Goal: Task Accomplishment & Management: Manage account settings

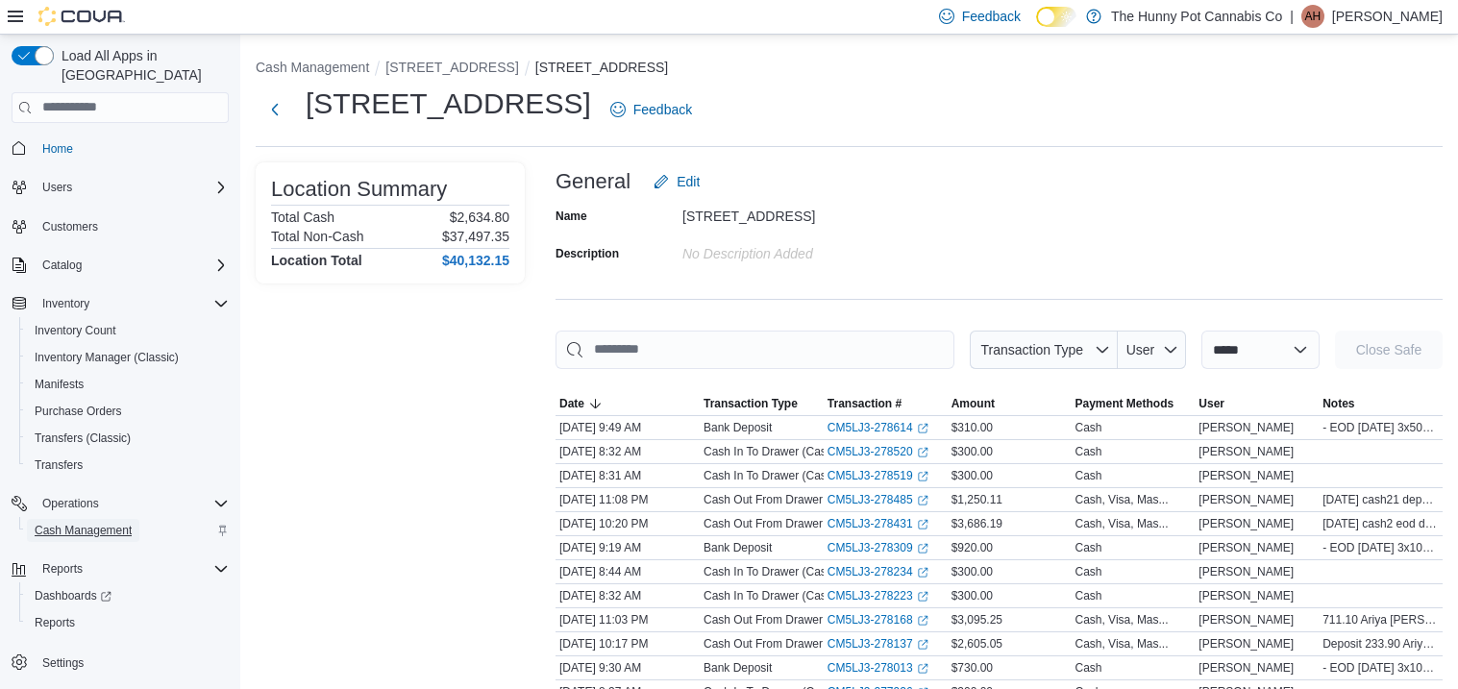
click at [105, 523] on span "Cash Management" at bounding box center [83, 530] width 97 height 15
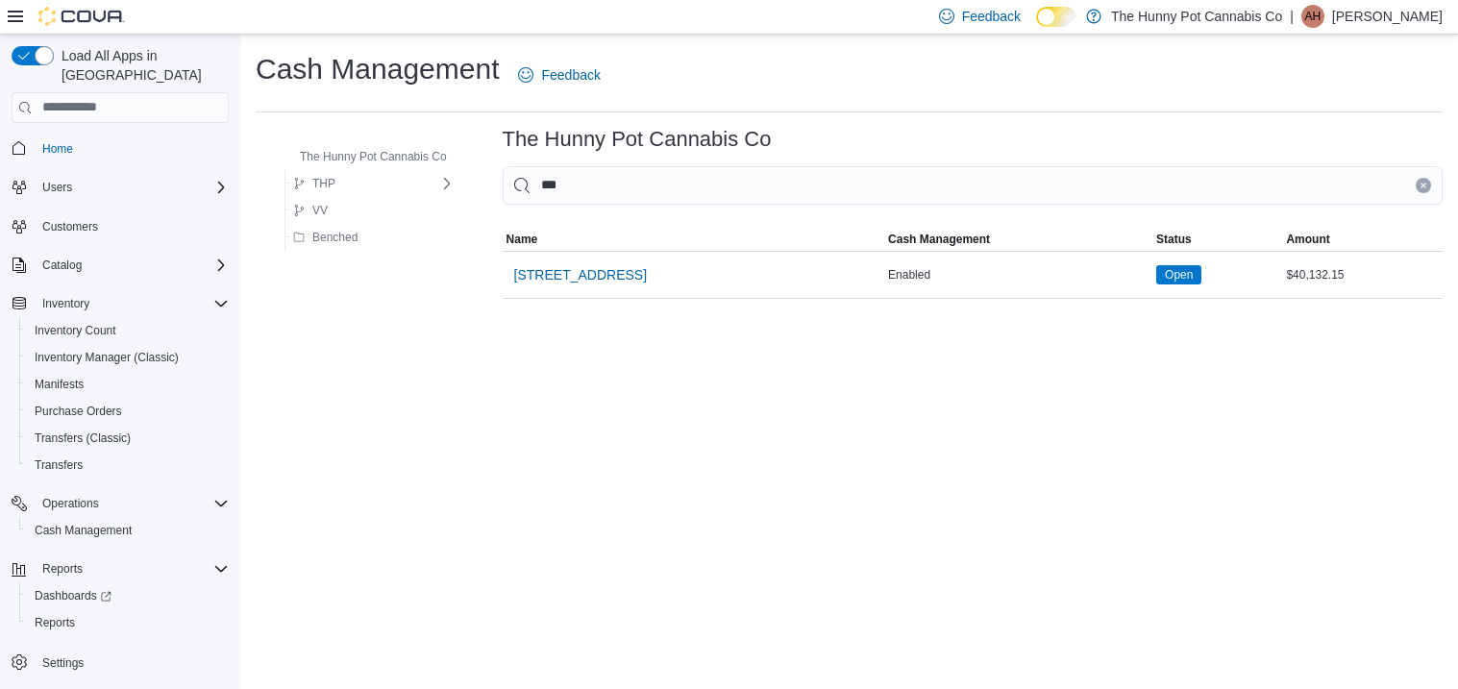
type input "****"
click at [573, 273] on span "[STREET_ADDRESS]" at bounding box center [580, 274] width 133 height 19
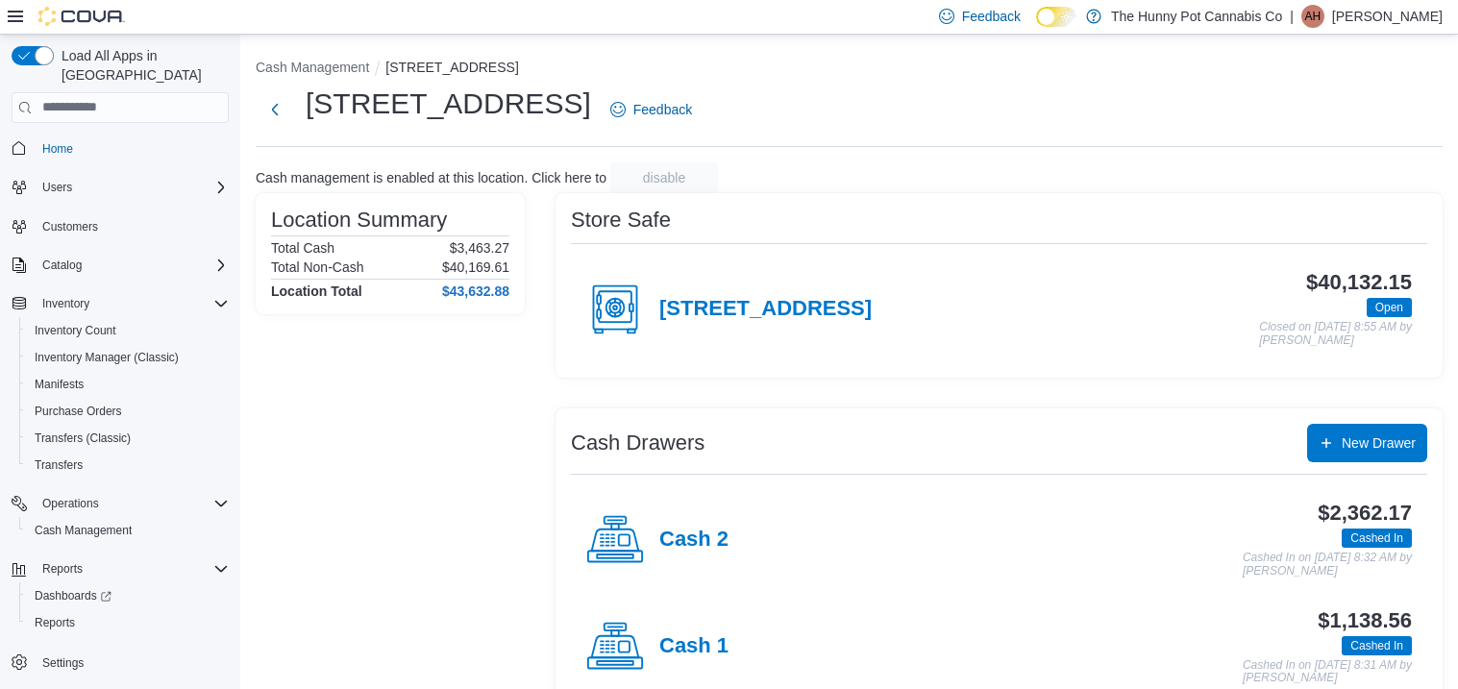
click at [688, 632] on div "Cash 1" at bounding box center [657, 647] width 142 height 58
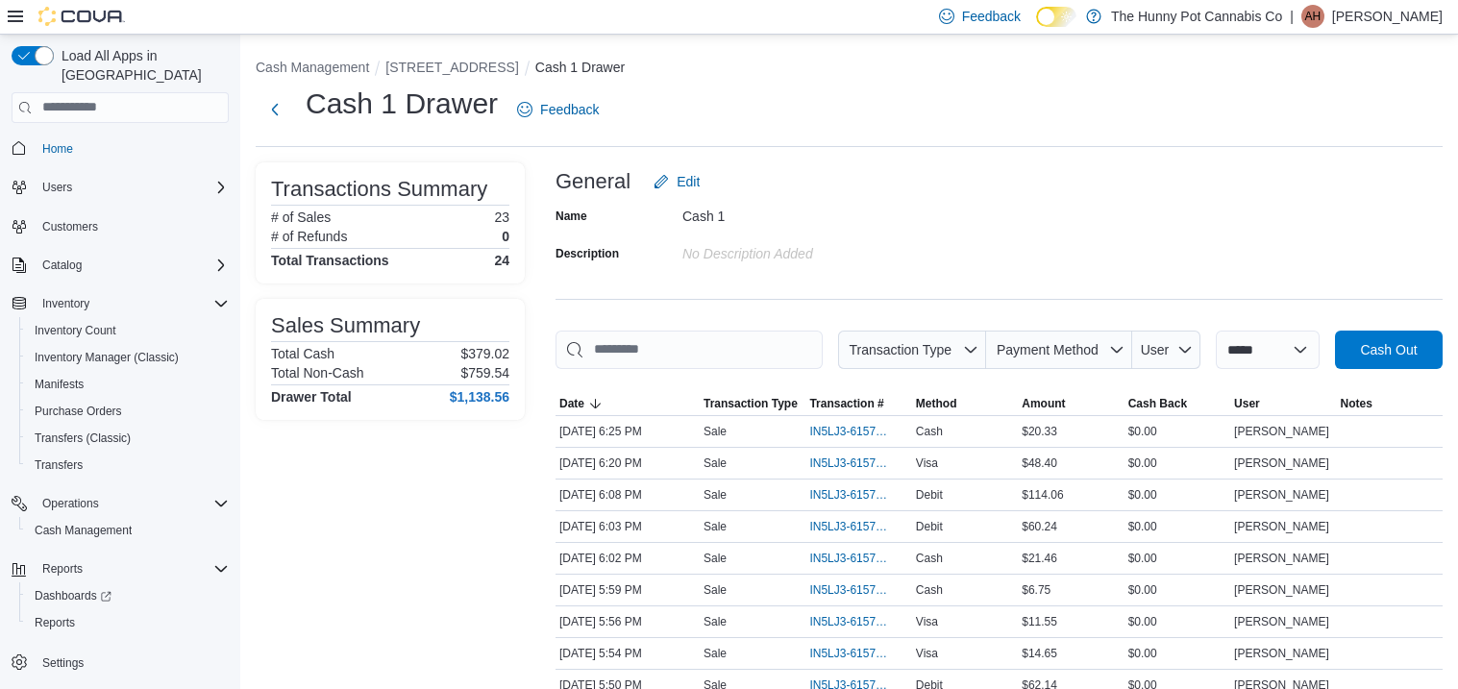
click at [737, 344] on input "This is a search bar. As you type, the results lower in the page will automatic…" at bounding box center [688, 350] width 267 height 38
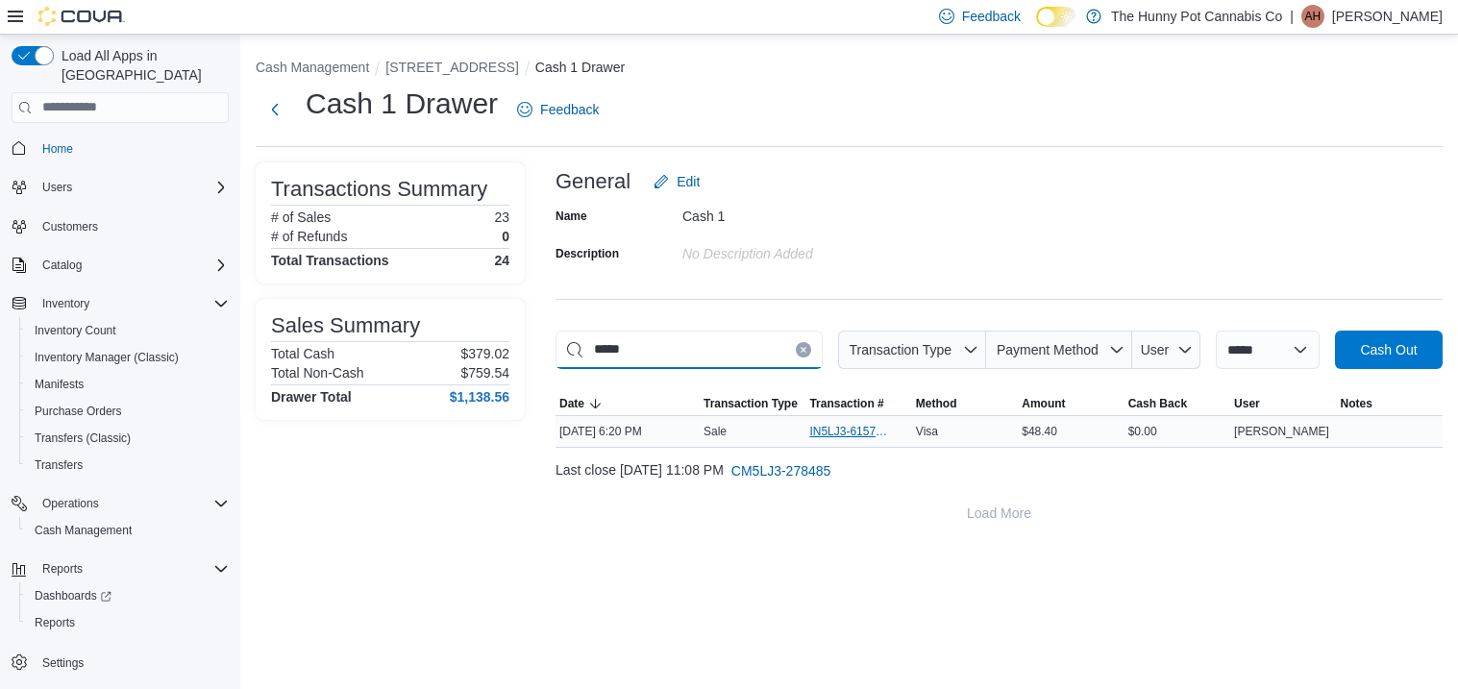
type input "*****"
click at [828, 433] on span "IN5LJ3-6157859" at bounding box center [848, 431] width 79 height 15
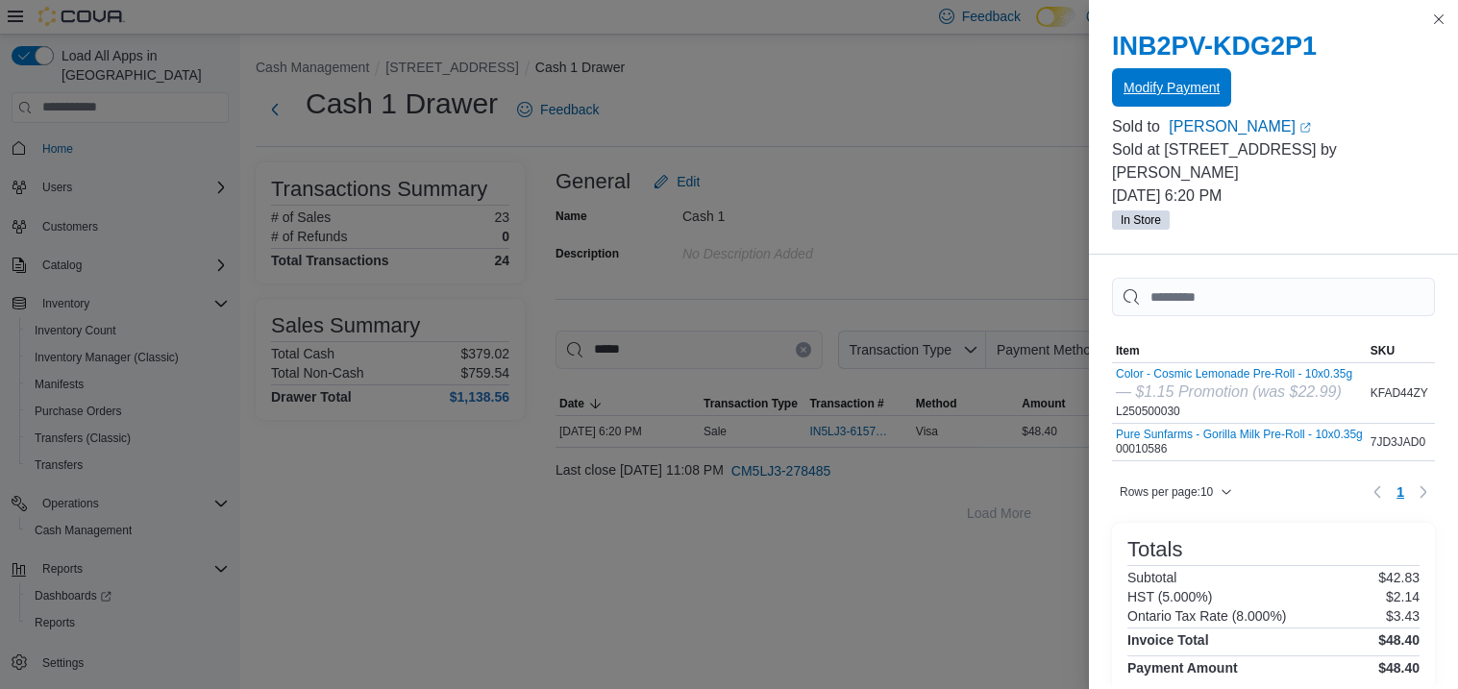
click at [1178, 93] on span "Modify Payment" at bounding box center [1171, 87] width 96 height 19
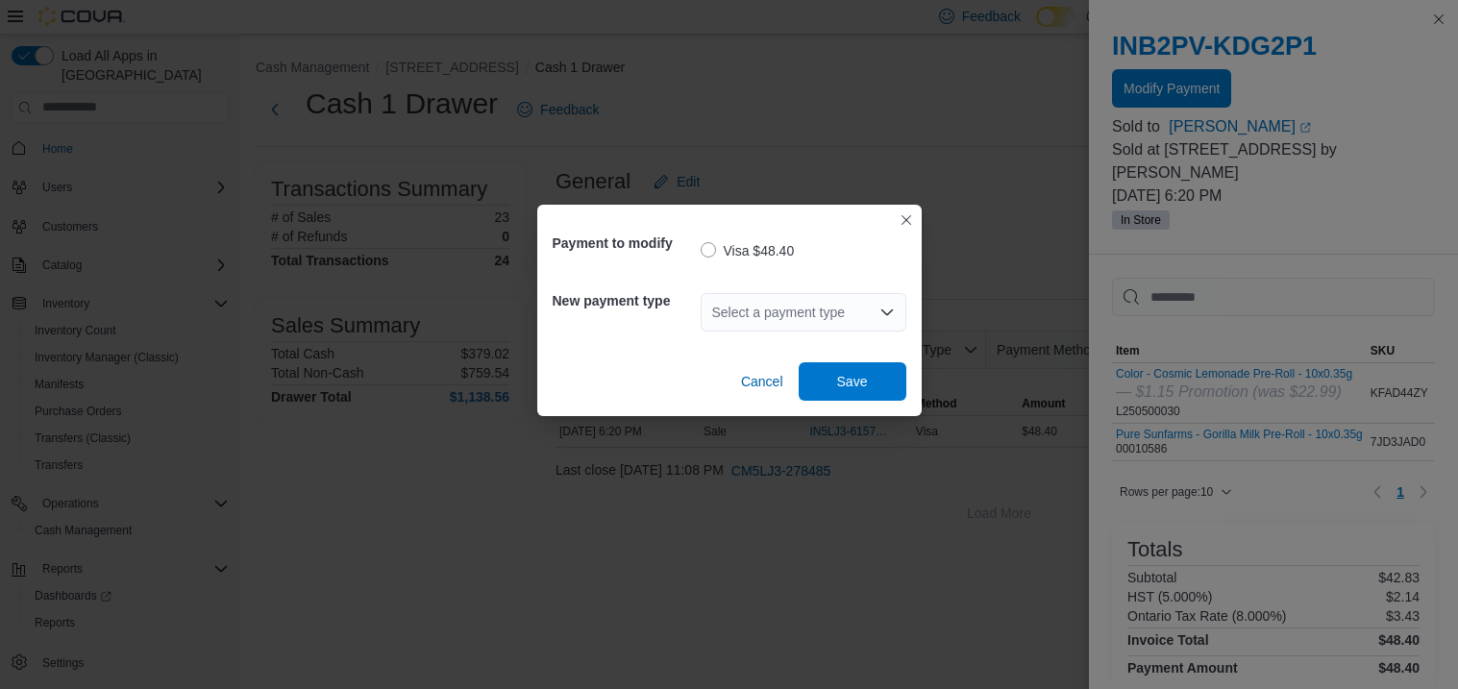
click at [809, 308] on div "Select a payment type" at bounding box center [804, 312] width 206 height 38
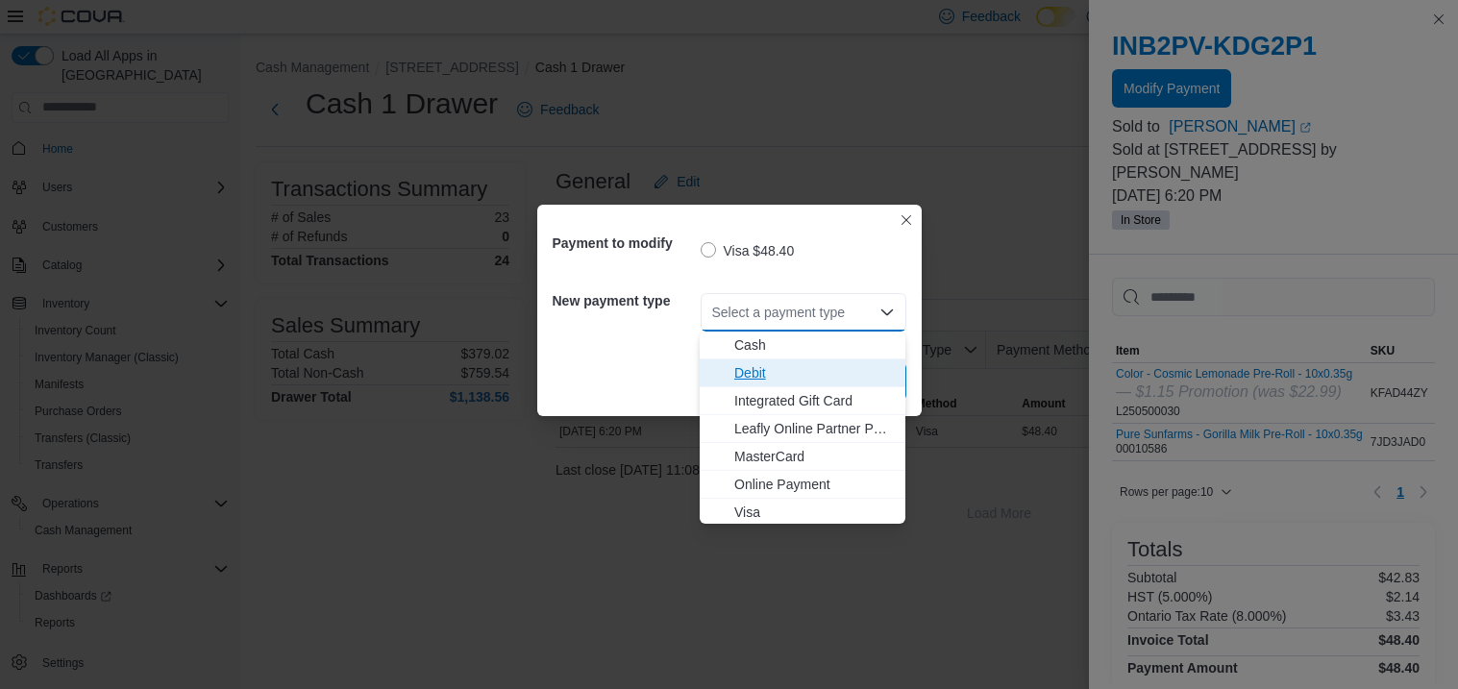
click at [775, 377] on span "Debit" at bounding box center [814, 372] width 160 height 19
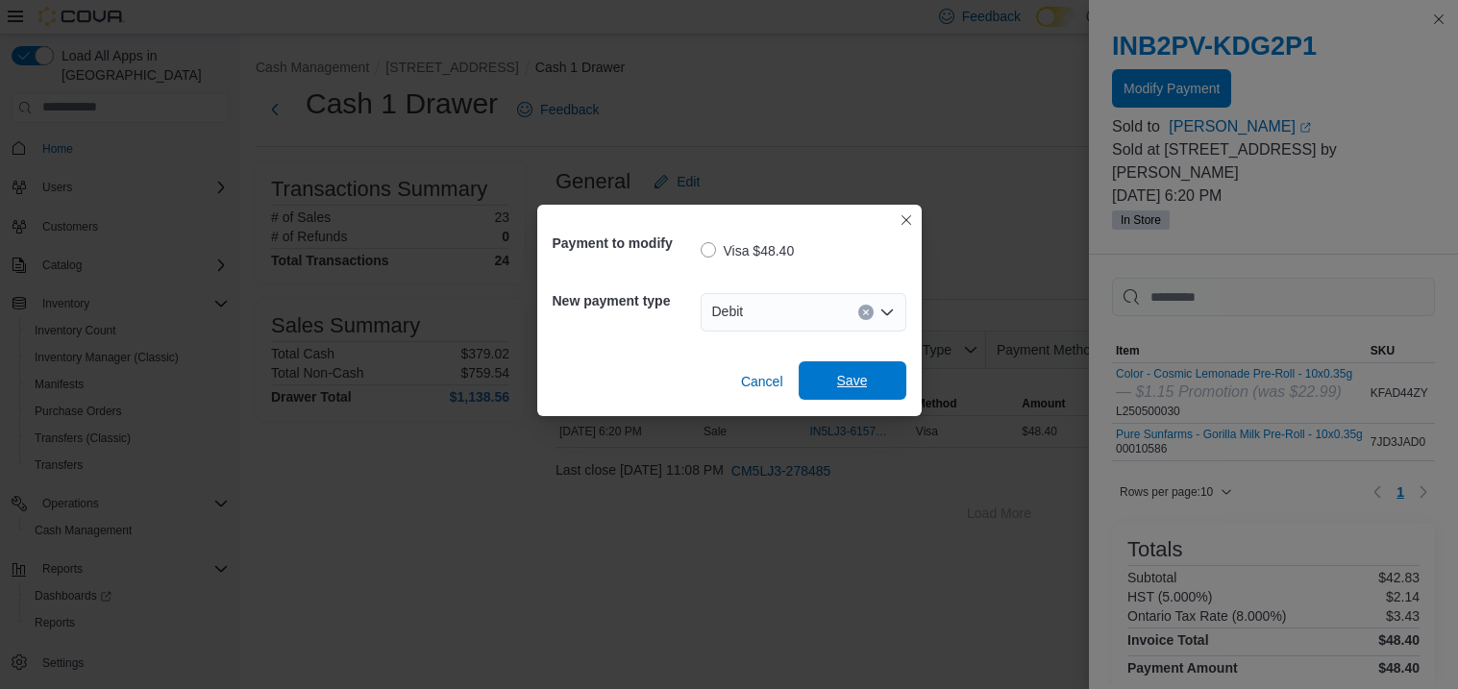
click at [870, 371] on span "Save" at bounding box center [852, 380] width 85 height 38
